Goal: Obtain resource: Download file/media

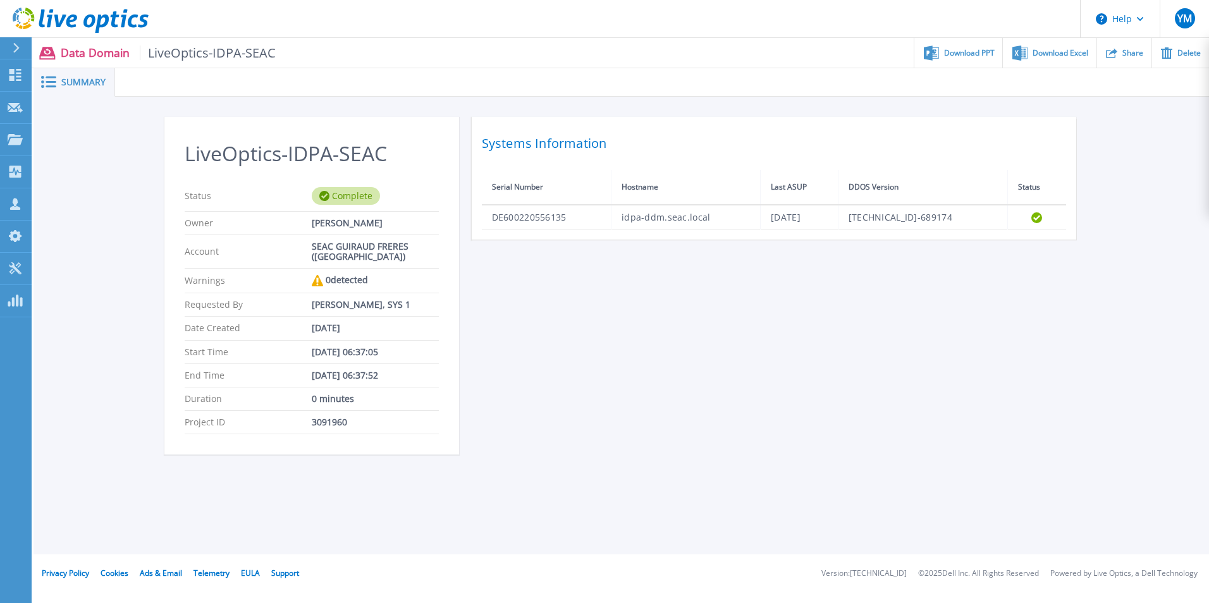
drag, startPoint x: 675, startPoint y: 350, endPoint x: 666, endPoint y: 338, distance: 14.8
click at [675, 350] on div "LiveOptics-IDPA-SEAC Status Complete Owner Benoit CORBILLON Account SEAC GUIRAU…" at bounding box center [621, 293] width 915 height 353
click at [344, 279] on div "0 detected" at bounding box center [375, 280] width 127 height 11
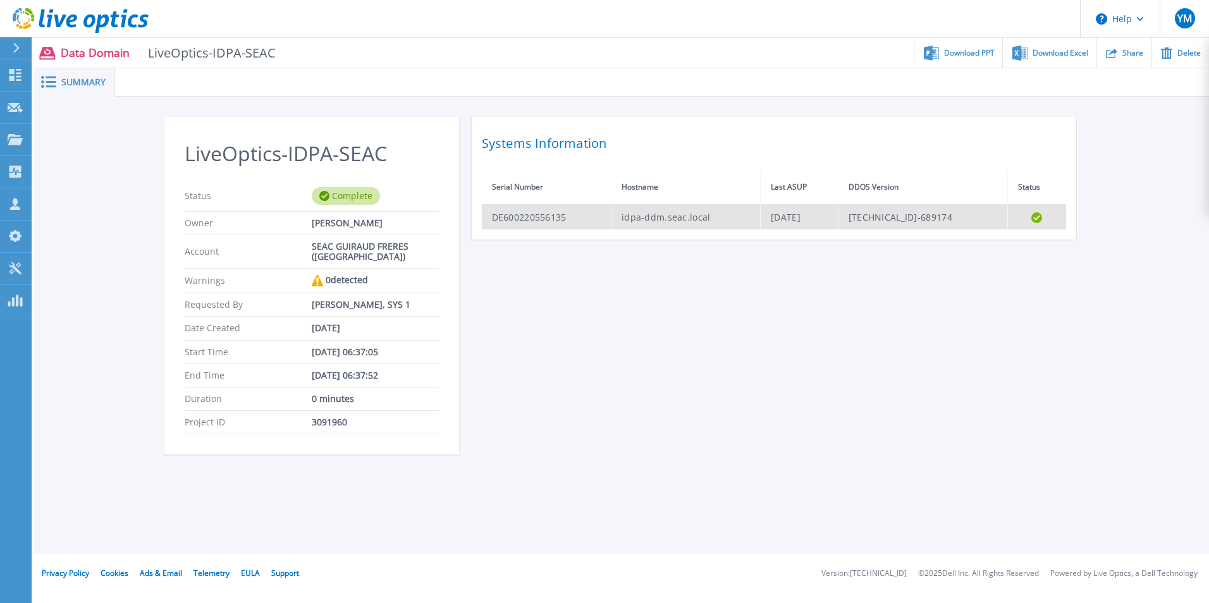
click at [633, 219] on td "idpa-ddm.seac.local" at bounding box center [685, 217] width 149 height 25
drag, startPoint x: 633, startPoint y: 219, endPoint x: 538, endPoint y: 221, distance: 95.5
click at [538, 221] on td "DE600220556135" at bounding box center [547, 217] width 130 height 25
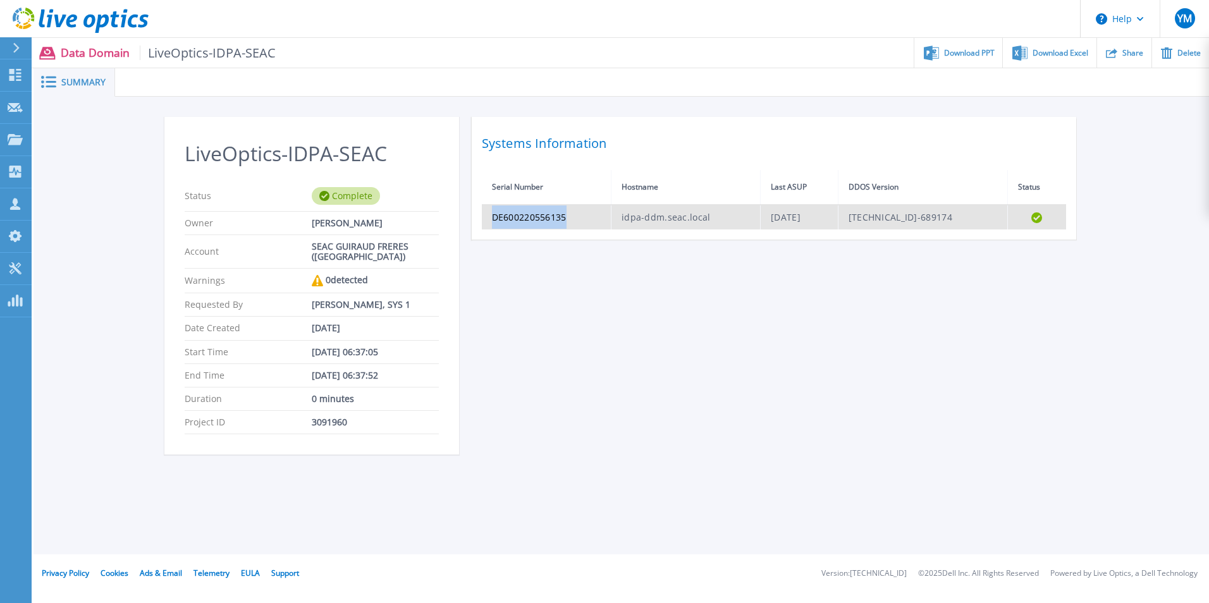
click at [538, 221] on td "DE600220556135" at bounding box center [547, 217] width 130 height 25
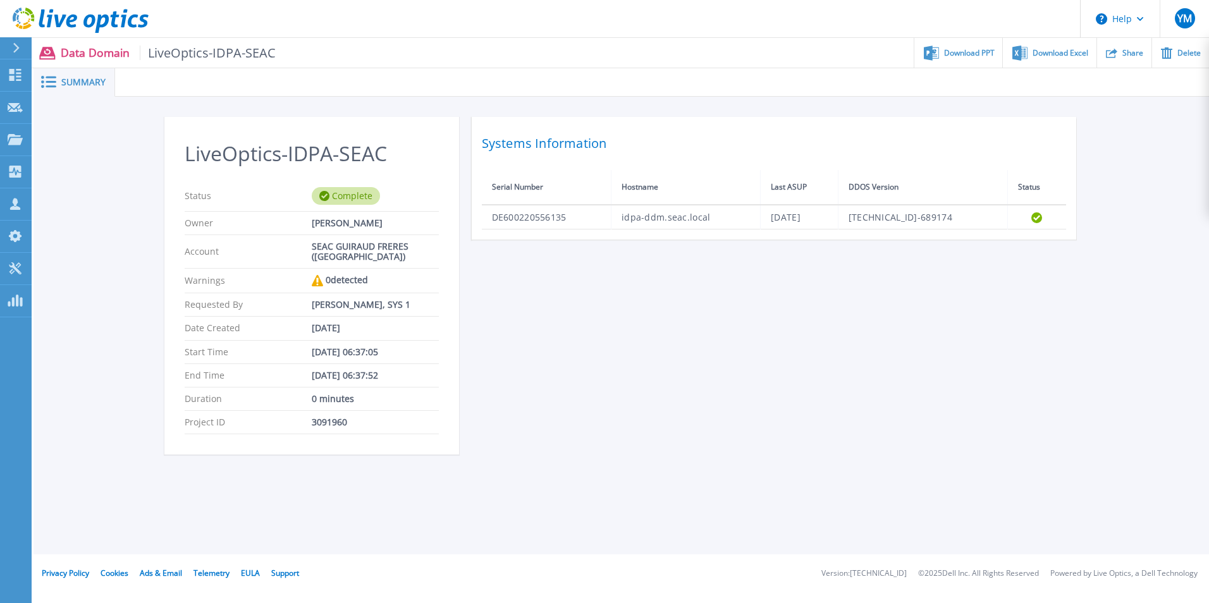
click at [349, 186] on div "Status Complete" at bounding box center [312, 196] width 254 height 31
click at [83, 84] on span "Summary" at bounding box center [83, 82] width 44 height 9
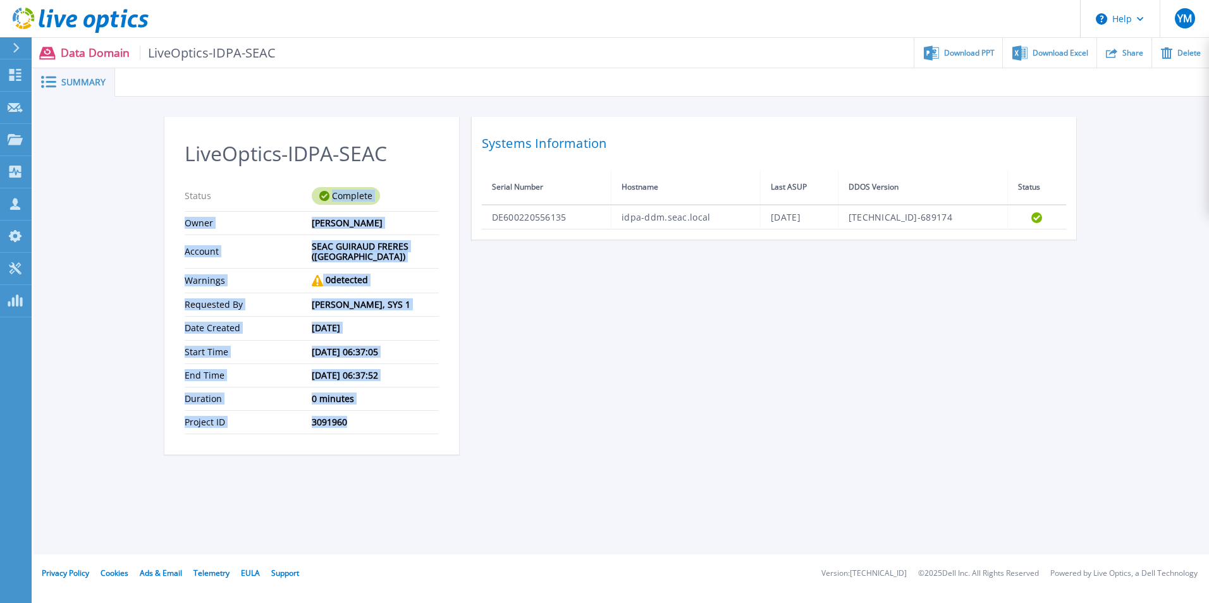
drag, startPoint x: 294, startPoint y: 207, endPoint x: 366, endPoint y: 416, distance: 220.8
click at [366, 416] on section "LiveOptics-IDPA-SEAC Status Complete Owner Benoit CORBILLON Account SEAC GUIRAU…" at bounding box center [311, 286] width 295 height 338
click at [16, 47] on icon at bounding box center [16, 48] width 7 height 10
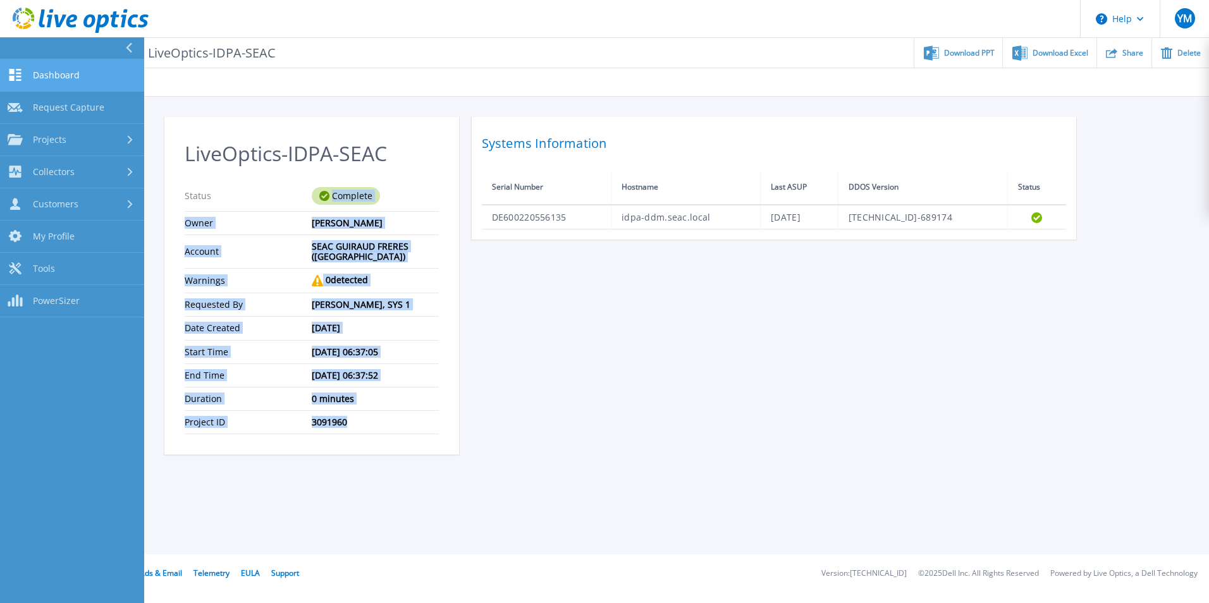
click at [53, 65] on link "Dashboard Dashboard" at bounding box center [72, 75] width 144 height 32
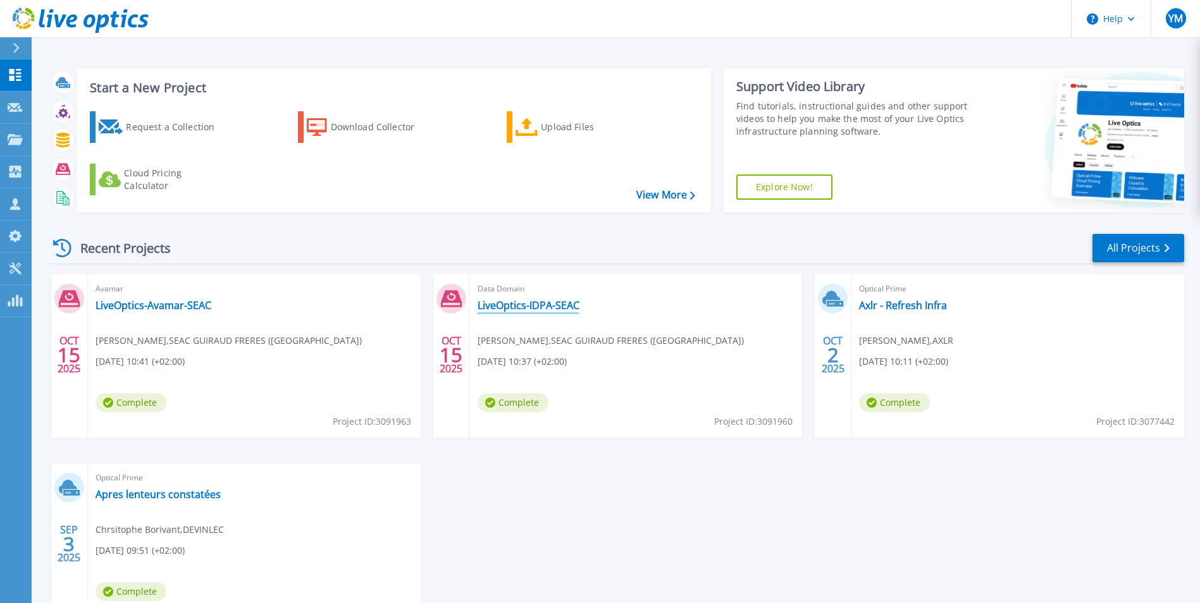
click at [522, 304] on link "LiveOptics-IDPA-SEAC" at bounding box center [529, 305] width 102 height 13
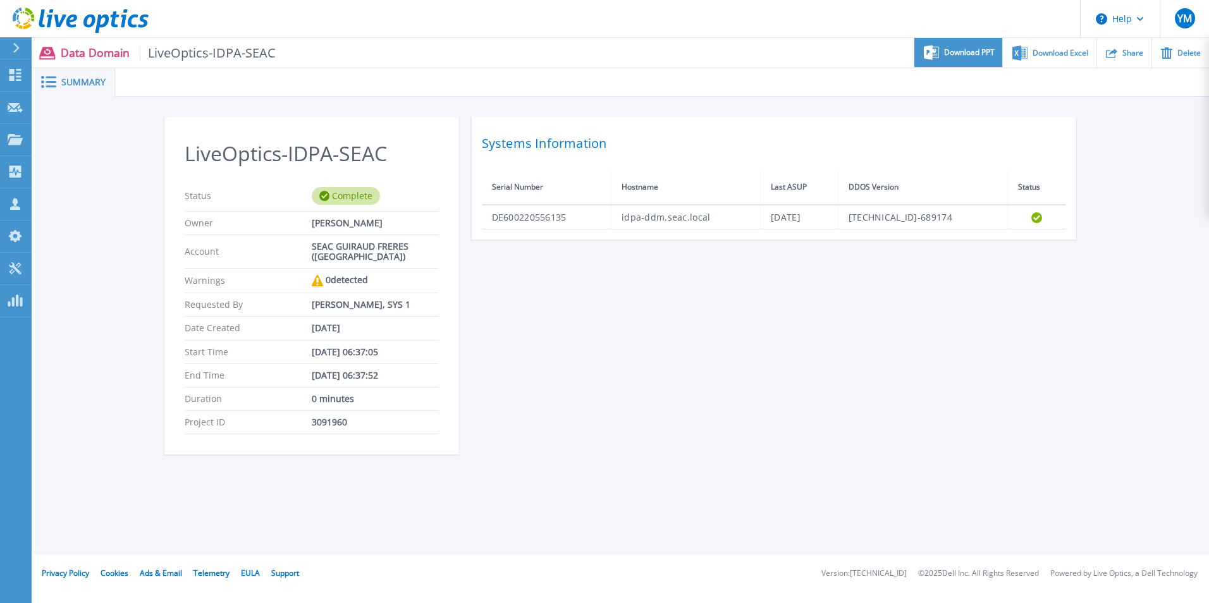
click at [963, 53] on span "Download PPT" at bounding box center [969, 53] width 51 height 8
click at [650, 16] on header "Help YM Partenaire [PERSON_NAME] [EMAIL_ADDRESS][DOMAIN_NAME] SYS 1 My Profile …" at bounding box center [604, 19] width 1209 height 38
click at [17, 52] on icon at bounding box center [16, 48] width 7 height 10
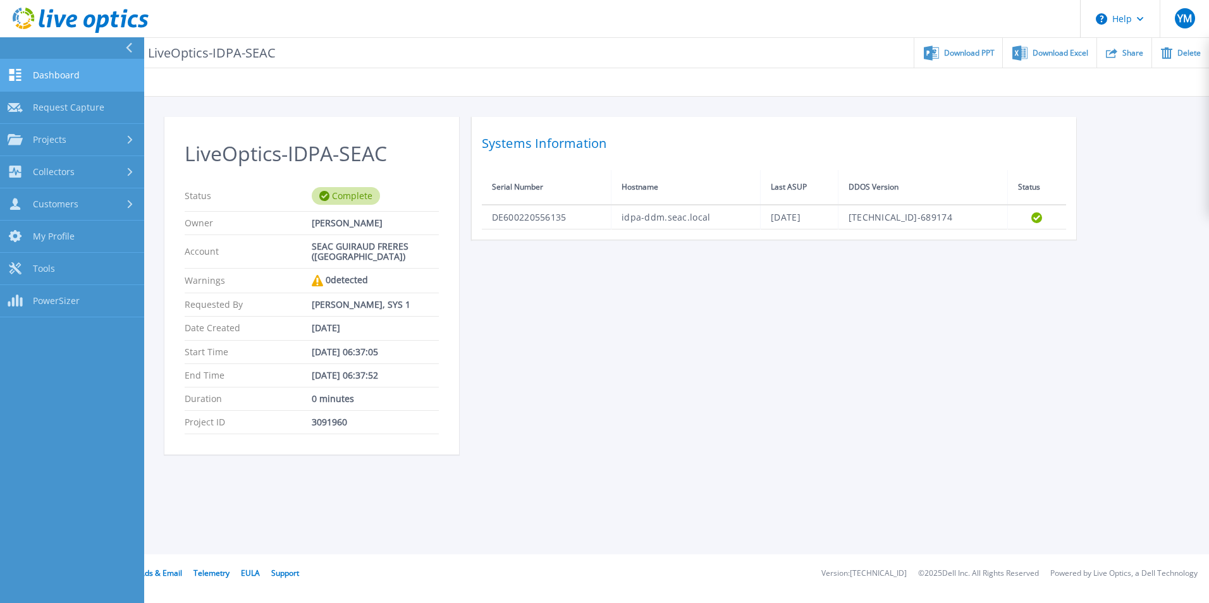
click at [42, 74] on span "Dashboard" at bounding box center [56, 75] width 47 height 11
